Goal: Information Seeking & Learning: Learn about a topic

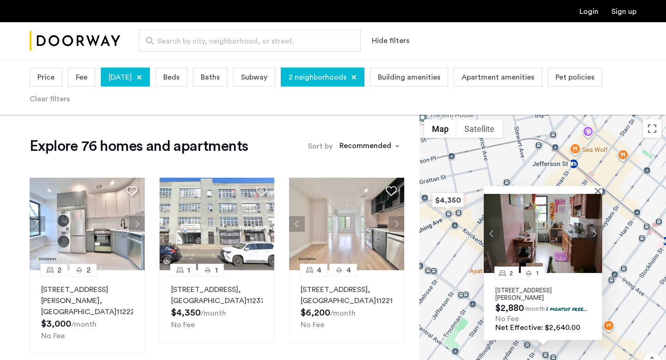
click at [142, 76] on div at bounding box center [139, 77] width 6 height 6
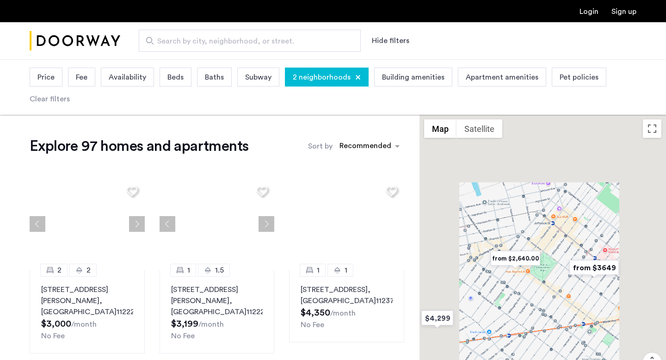
click at [357, 75] on div "2 neighborhoods" at bounding box center [327, 77] width 84 height 19
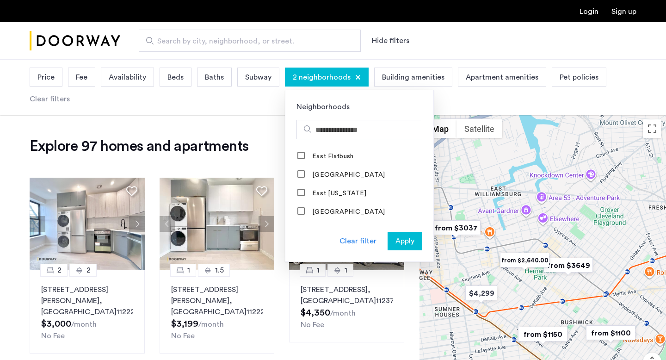
click at [282, 39] on span "Search by city, neighborhood, or street." at bounding box center [246, 41] width 178 height 11
click at [282, 39] on input "Search by city, neighborhood, or street." at bounding box center [250, 41] width 222 height 22
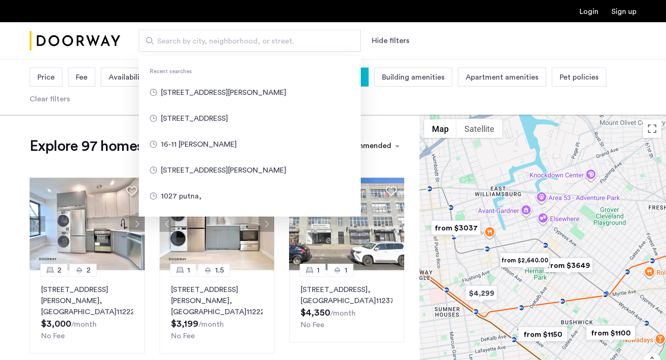
click at [374, 69] on div "Building amenities" at bounding box center [413, 77] width 78 height 19
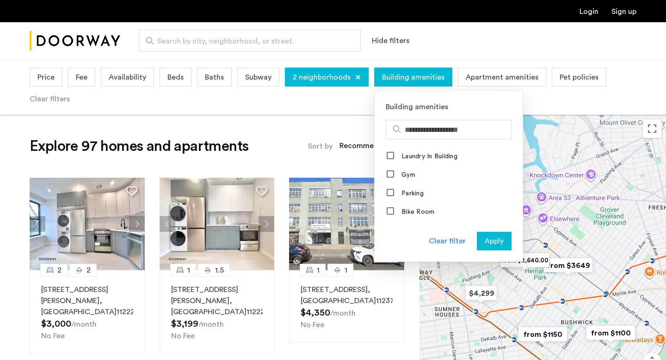
click at [356, 74] on div "2 neighborhoods" at bounding box center [327, 77] width 84 height 19
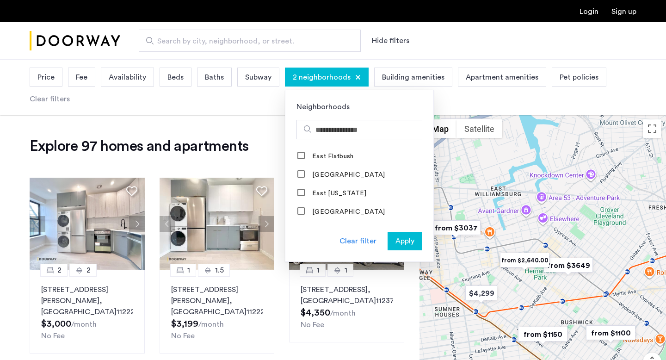
click at [356, 76] on div at bounding box center [358, 77] width 6 height 6
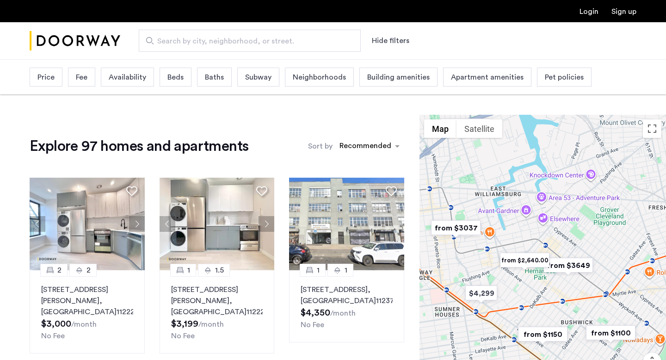
click at [294, 40] on span "Search by city, neighborhood, or street." at bounding box center [246, 41] width 178 height 11
click at [294, 40] on input "Search by city, neighborhood, or street." at bounding box center [250, 41] width 222 height 22
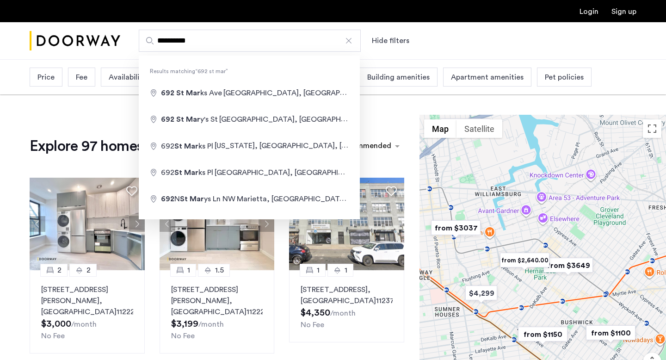
type input "**********"
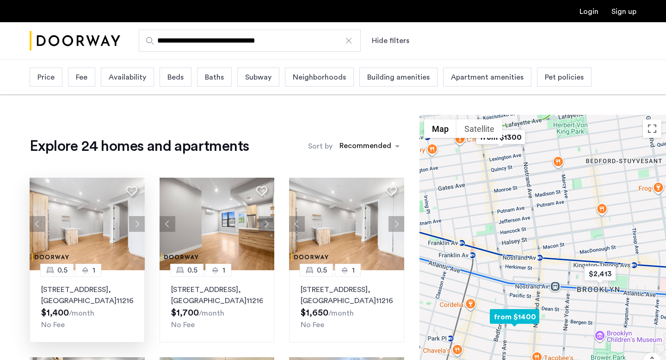
click at [136, 222] on button "Next apartment" at bounding box center [137, 224] width 16 height 16
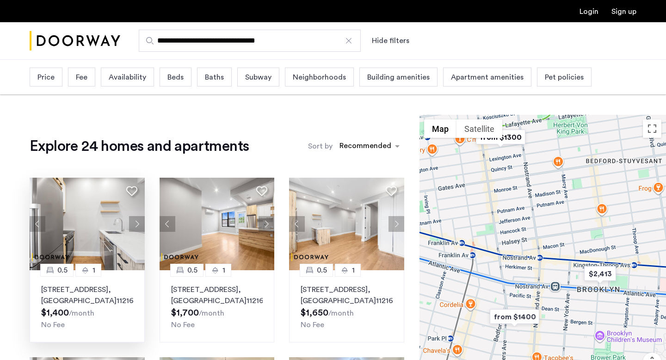
click at [125, 254] on img at bounding box center [87, 224] width 115 height 92
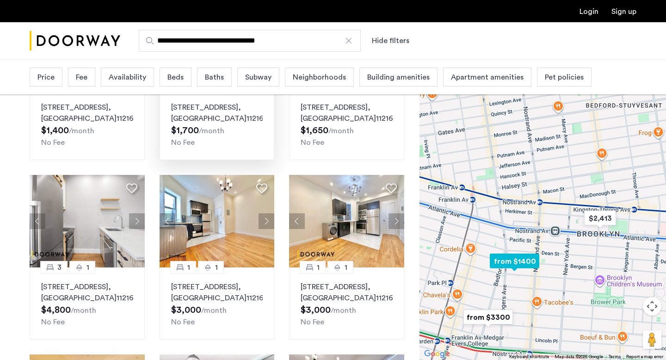
scroll to position [229, 0]
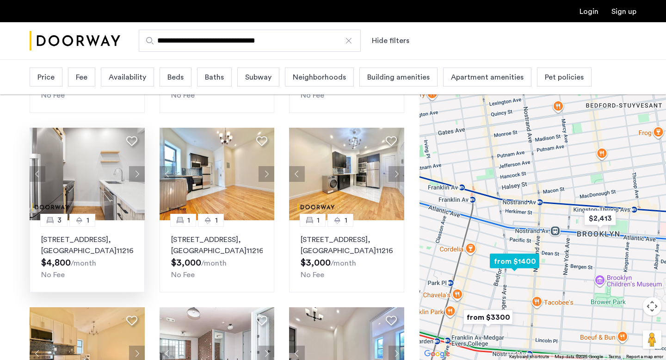
click at [120, 192] on img at bounding box center [87, 174] width 115 height 92
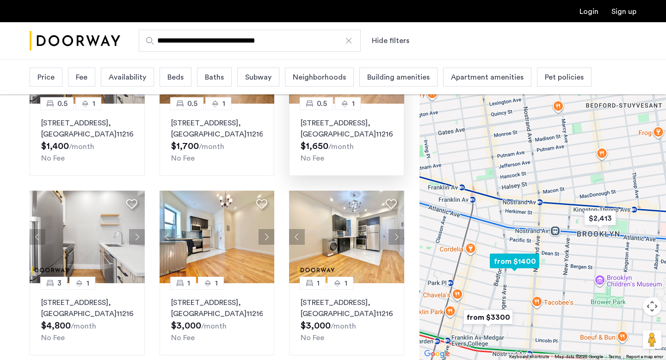
scroll to position [53, 0]
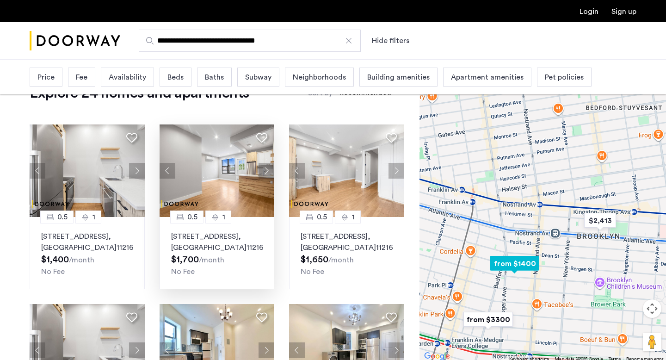
click at [267, 166] on button "Next apartment" at bounding box center [266, 171] width 16 height 16
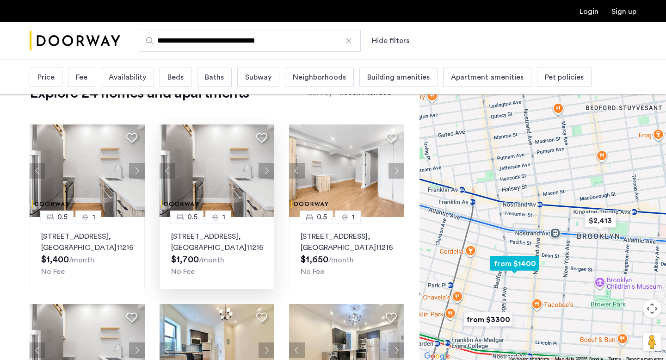
click at [267, 168] on button "Next apartment" at bounding box center [266, 171] width 16 height 16
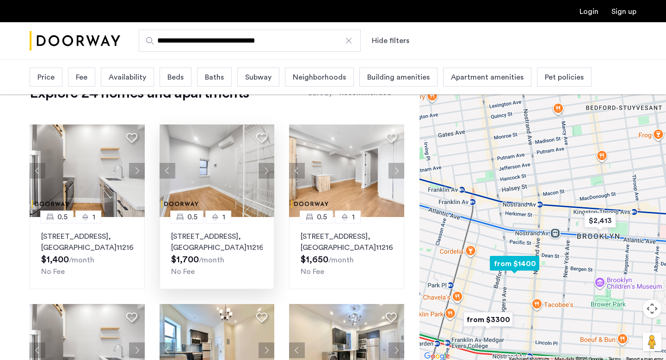
click at [267, 168] on button "Next apartment" at bounding box center [266, 171] width 16 height 16
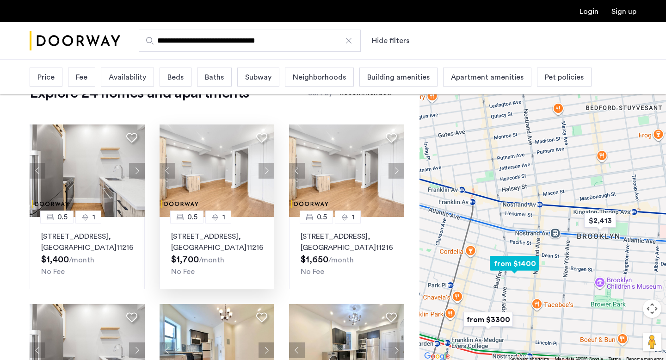
click at [269, 168] on button "Next apartment" at bounding box center [266, 171] width 16 height 16
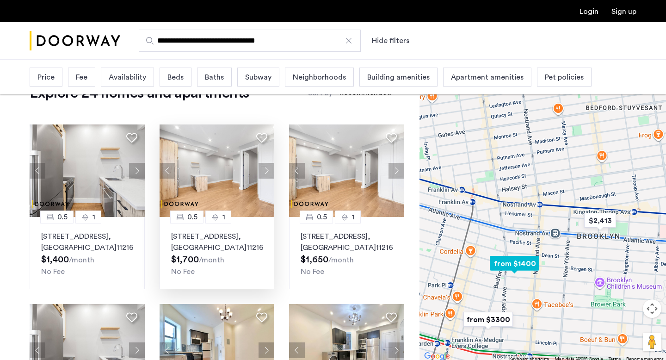
click at [269, 168] on button "Next apartment" at bounding box center [266, 171] width 16 height 16
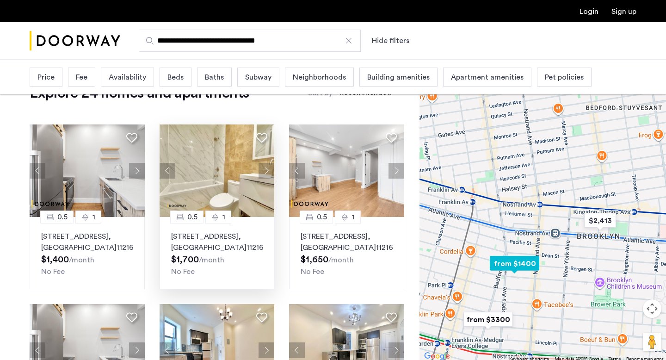
click at [269, 168] on button "Next apartment" at bounding box center [266, 171] width 16 height 16
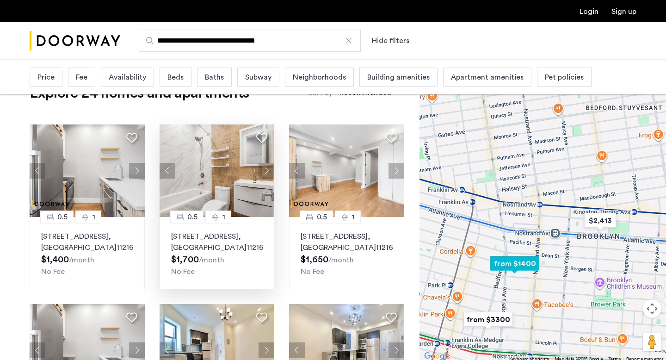
click at [269, 168] on button "Next apartment" at bounding box center [266, 171] width 16 height 16
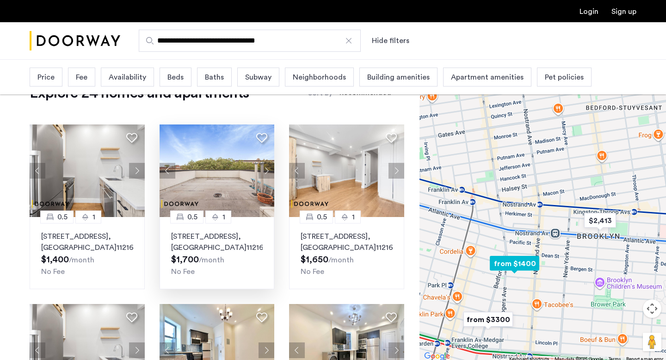
click at [269, 168] on button "Next apartment" at bounding box center [266, 171] width 16 height 16
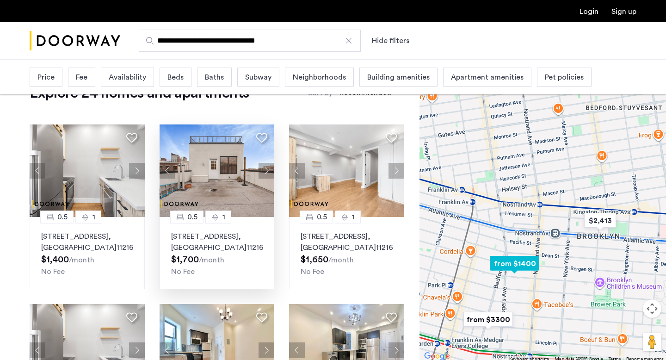
click at [269, 168] on button "Next apartment" at bounding box center [266, 171] width 16 height 16
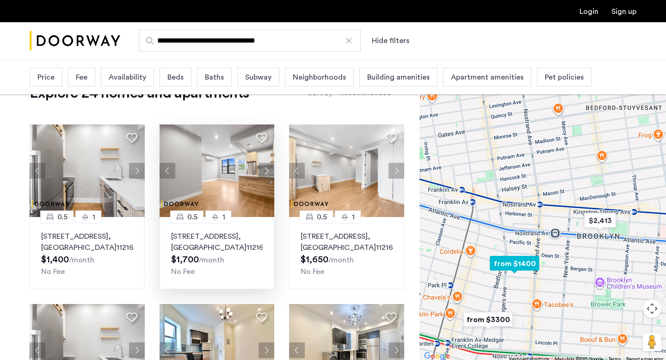
click at [255, 169] on img at bounding box center [217, 170] width 115 height 92
click at [74, 245] on p "692 Saint Marks Avenue, Unit 1BBR, Brooklyn , NY 11216" at bounding box center [87, 242] width 92 height 22
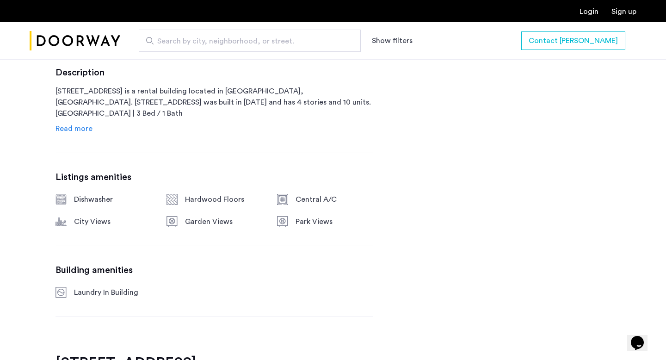
scroll to position [263, 0]
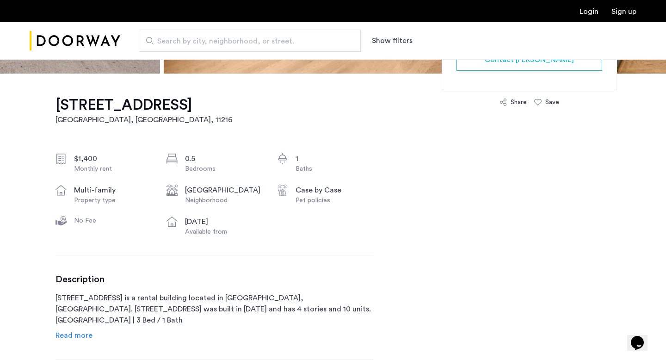
click at [507, 104] on div "Share" at bounding box center [512, 102] width 27 height 9
click at [86, 332] on span "Read more" at bounding box center [73, 335] width 37 height 7
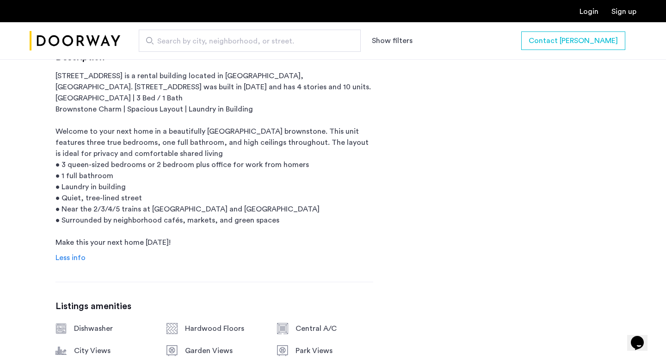
scroll to position [472, 0]
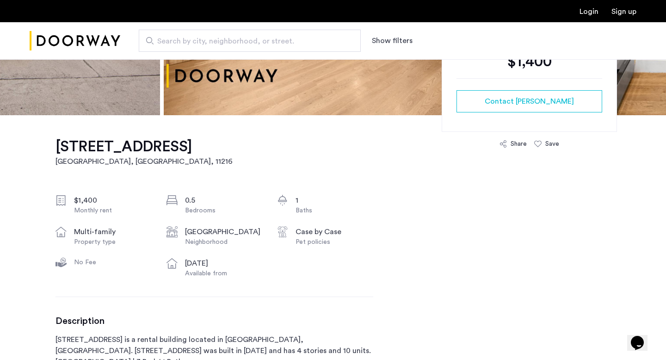
scroll to position [221, 0]
click at [510, 145] on div "Share" at bounding box center [512, 144] width 27 height 9
